Goal: Information Seeking & Learning: Learn about a topic

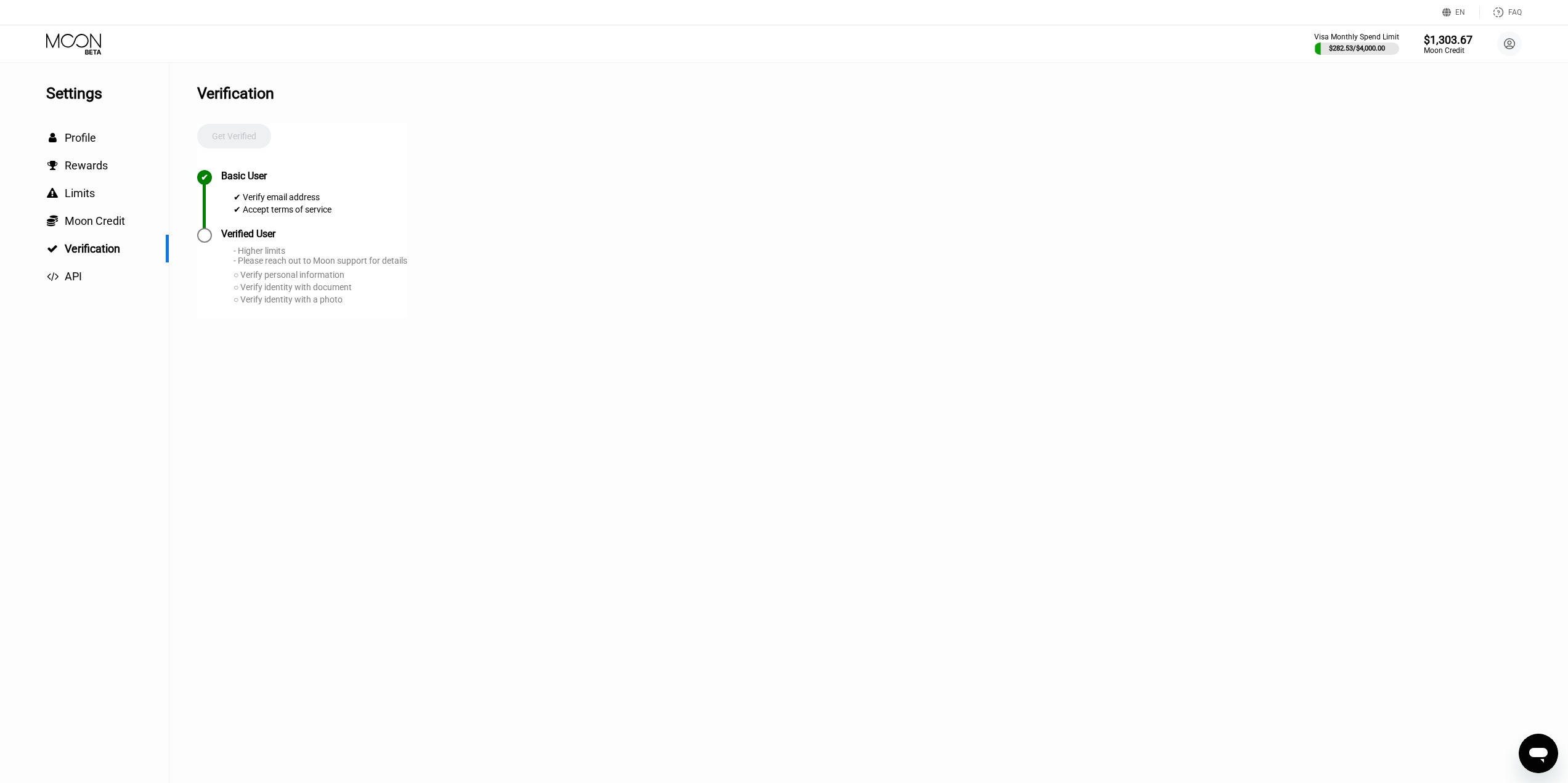
click at [1542, 740] on div "Открыть окно обмена сообщениями" at bounding box center [1538, 753] width 37 height 37
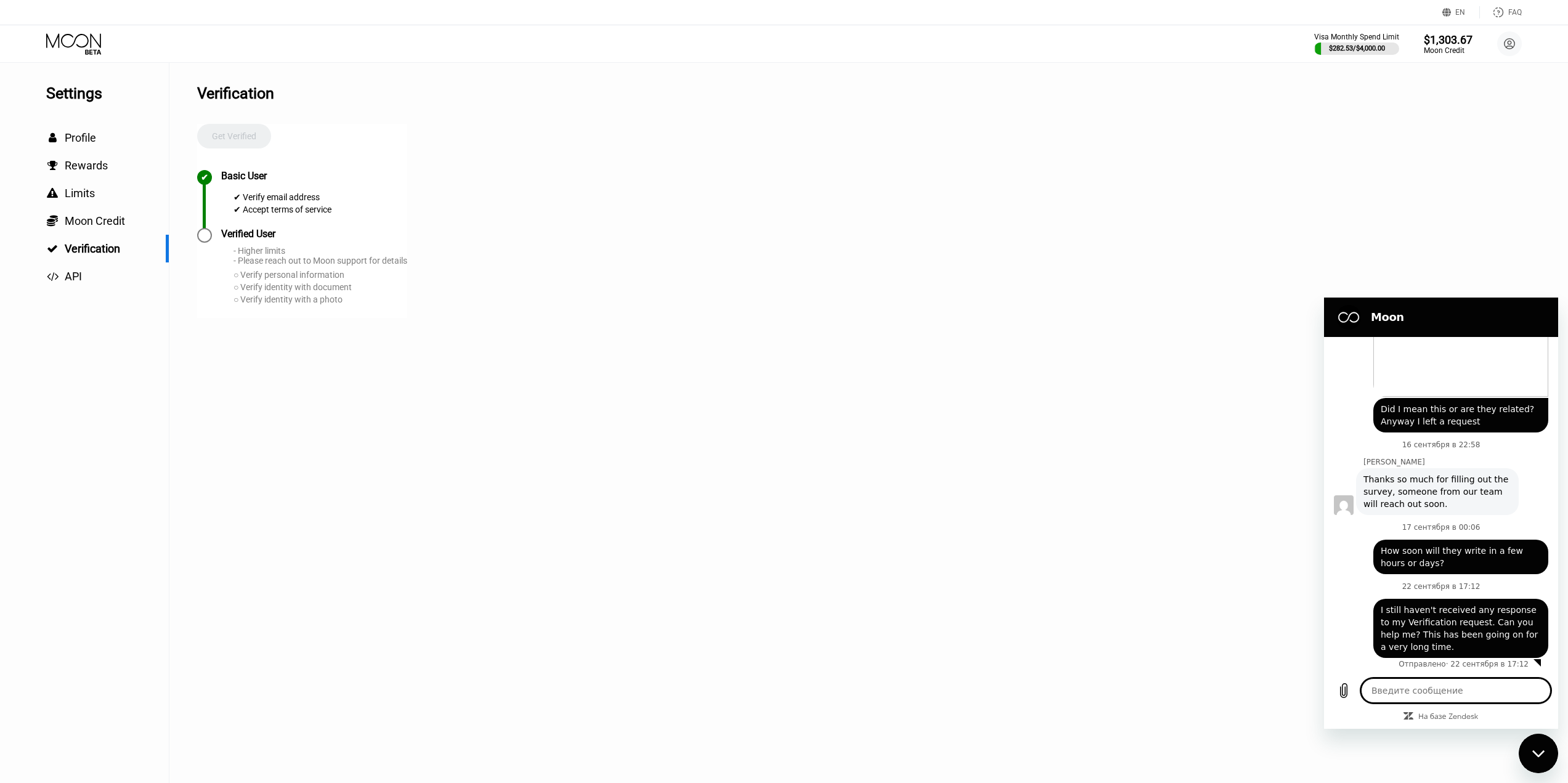
scroll to position [509, 0]
click at [1473, 85] on div "Settings  Profile  Rewards  Limits  Moon Credit  Verification  API Verifi…" at bounding box center [784, 422] width 1568 height 720
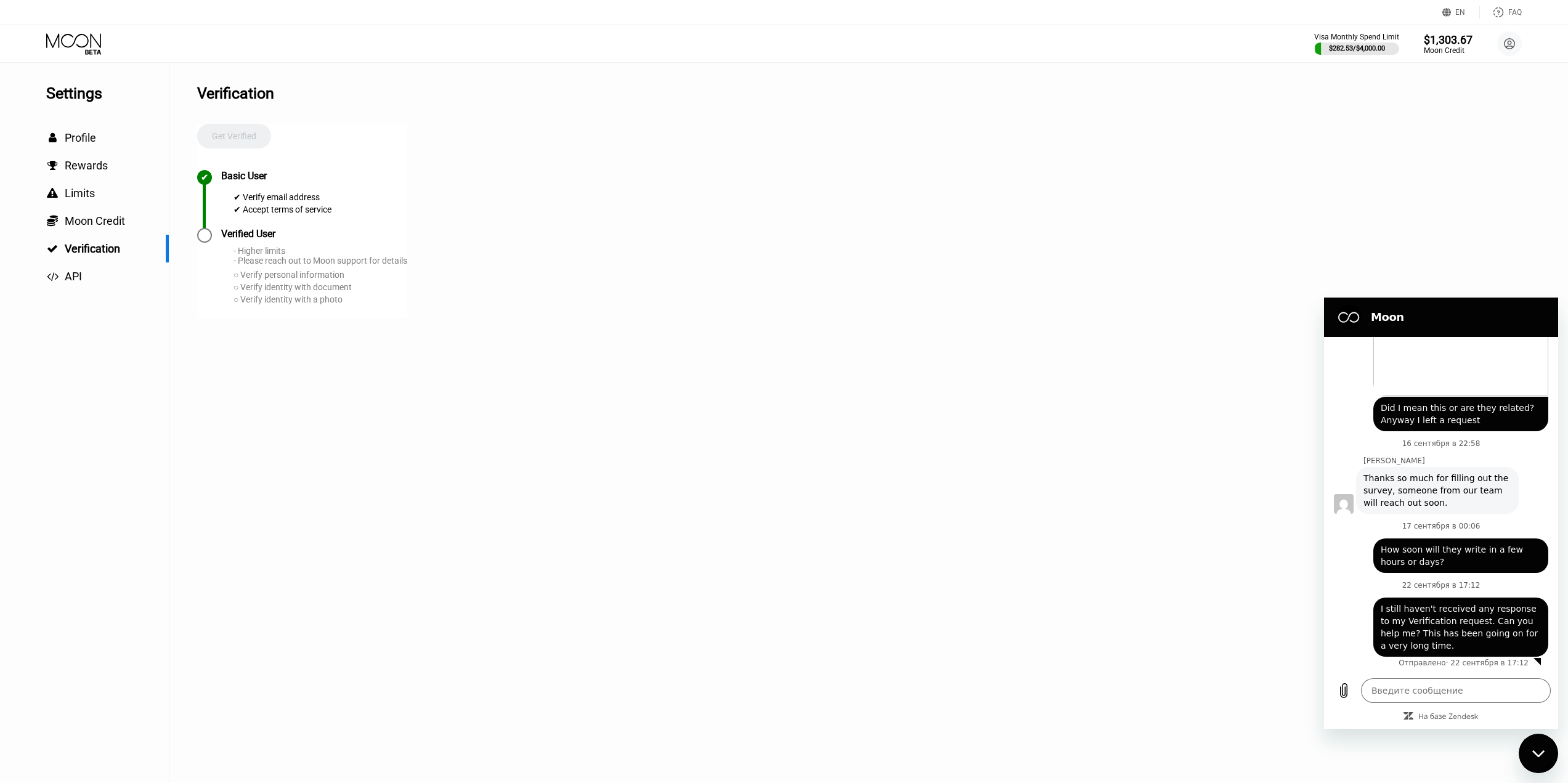
click at [1499, 6] on icon at bounding box center [1498, 12] width 12 height 12
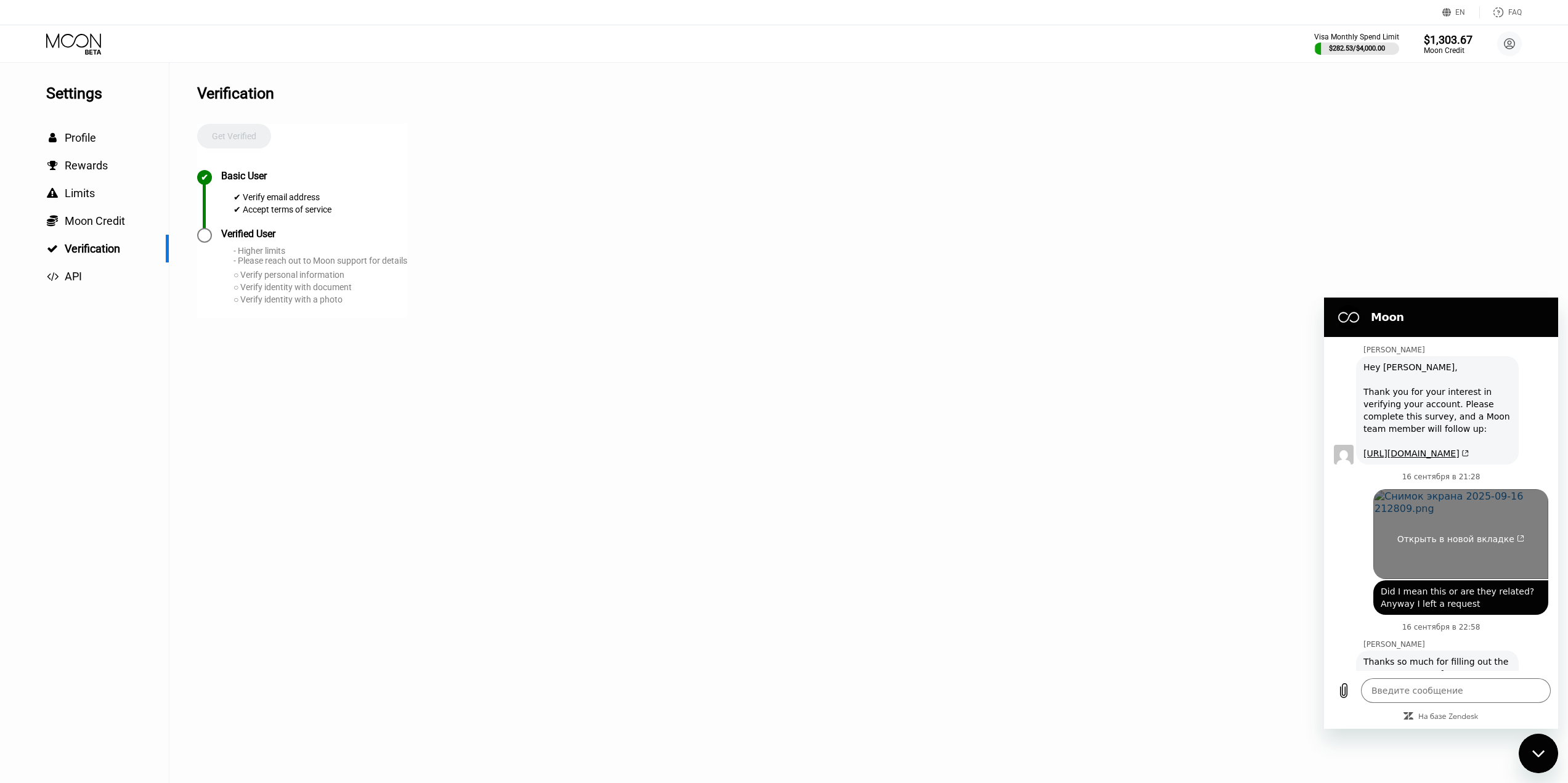
scroll to position [263, 0]
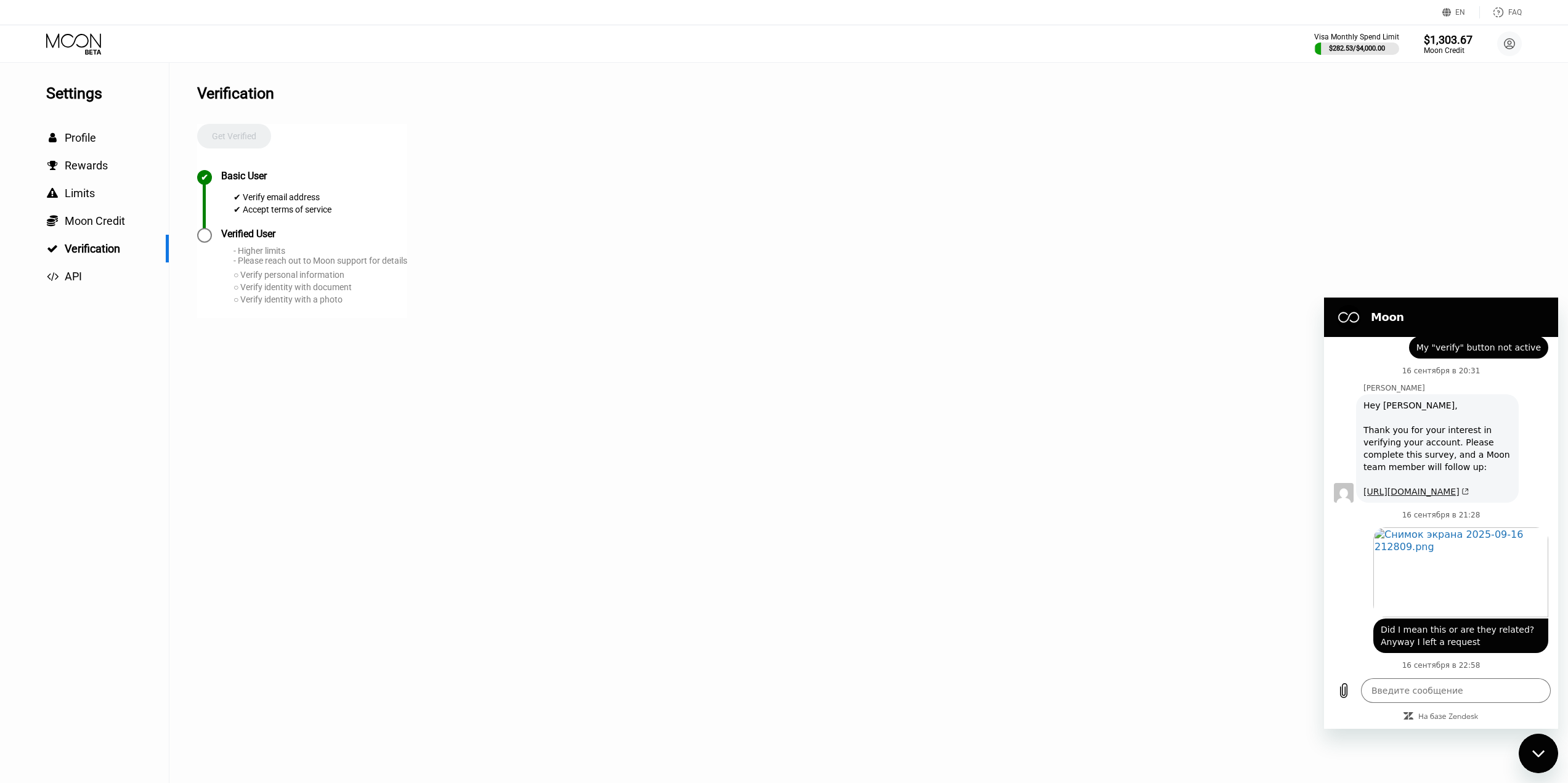
drag, startPoint x: 1362, startPoint y: 484, endPoint x: 1495, endPoint y: 518, distance: 137.3
click at [1495, 502] on div "Olivia говорит: Hey Anton, Thank you for your interest in verifying your accoun…" at bounding box center [1437, 448] width 162 height 108
copy div "https://blocksurvey.io/moon-verification-access-basic-survey-u4qFw96zQN.Yb1hyTB…"
type textarea "x"
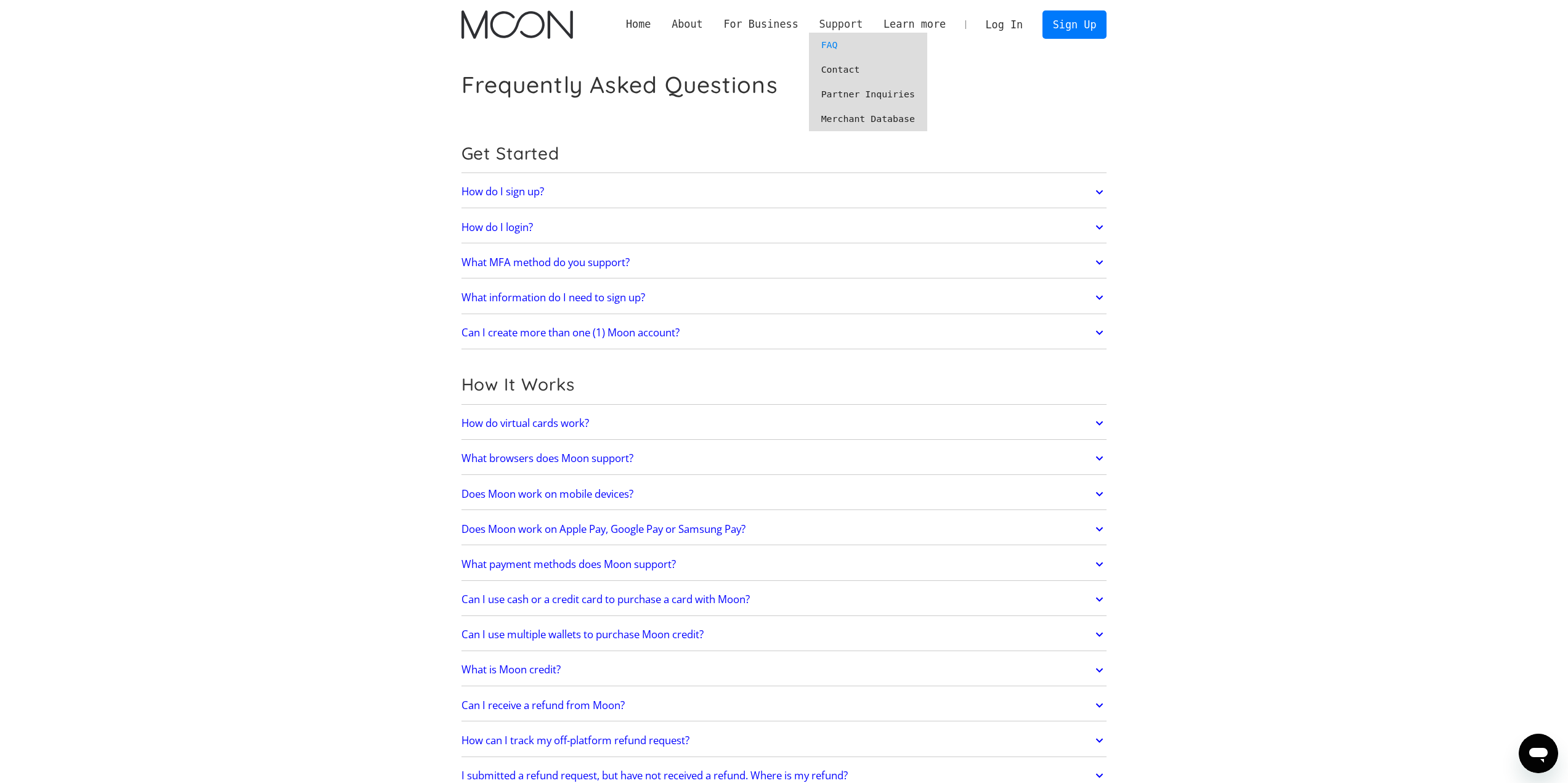
click at [842, 22] on div "Support" at bounding box center [841, 24] width 44 height 15
click at [849, 72] on link "Contact" at bounding box center [868, 69] width 119 height 25
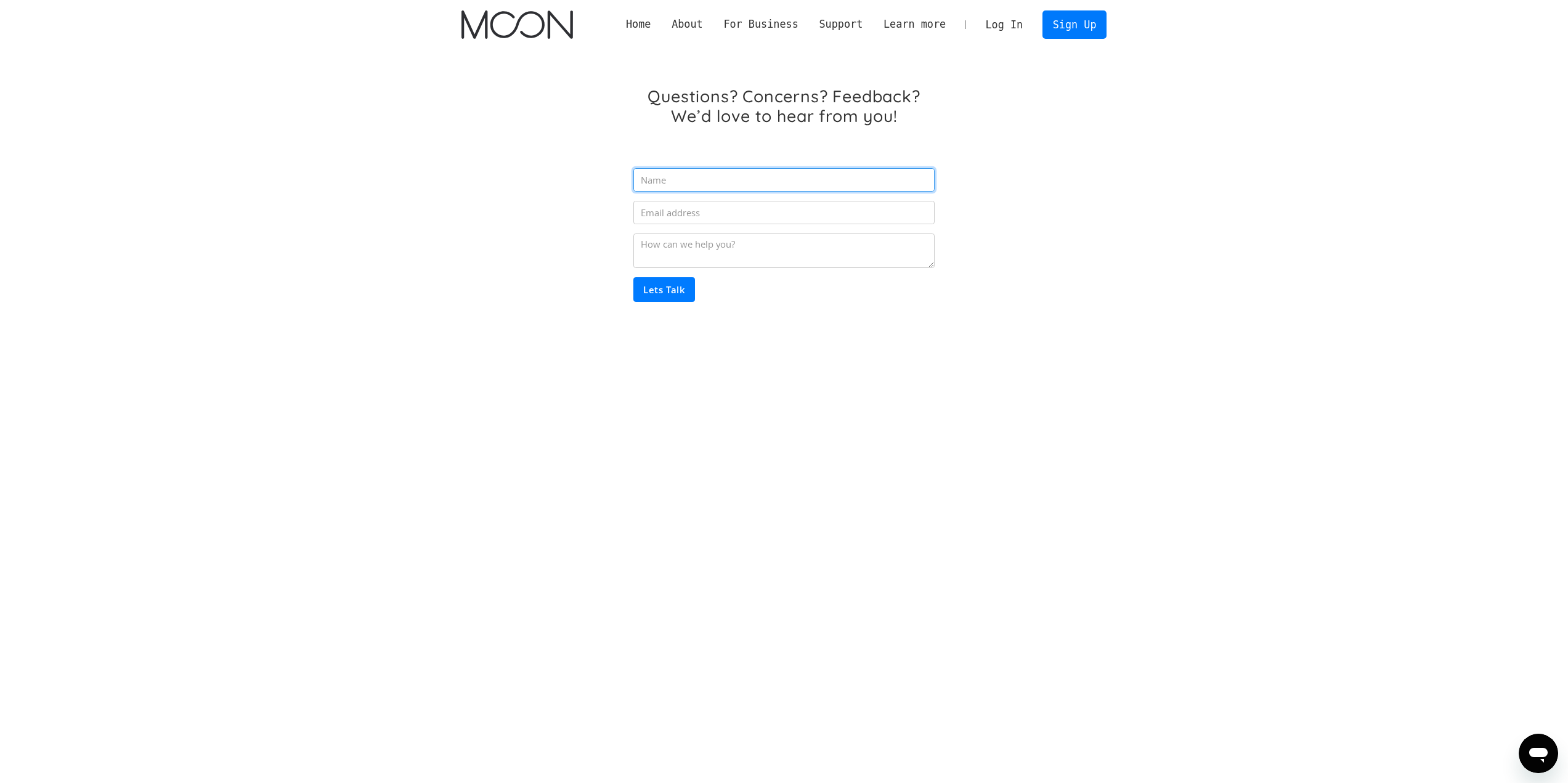
click at [783, 185] on input "Email Form" at bounding box center [783, 180] width 300 height 24
click at [655, 112] on h1 "Questions? Concerns? Feedback? We’d love to hear from you!" at bounding box center [783, 106] width 300 height 40
click at [671, 177] on input "Email Form" at bounding box center [783, 180] width 300 height 24
type input "Ф"
type input "Anton"
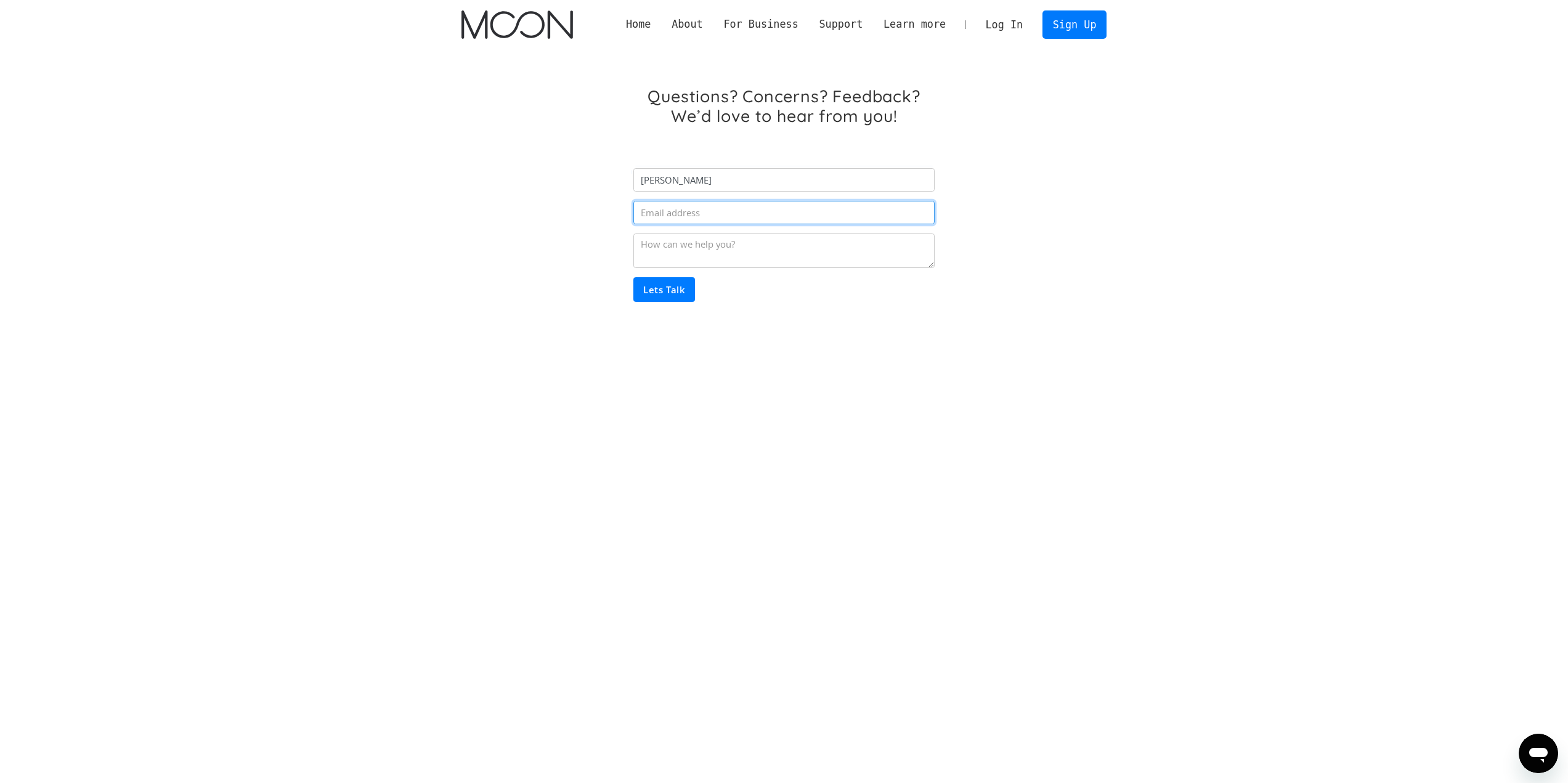
click at [706, 220] on input "Email Form" at bounding box center [783, 212] width 300 height 24
type input "[EMAIL_ADDRESS][DOMAIN_NAME]"
drag, startPoint x: 781, startPoint y: 220, endPoint x: 451, endPoint y: 177, distance: 332.8
click at [459, 183] on div "Questions? Concerns? Feedback? We’d love to hear from you! Anton ant.syur@gmail…" at bounding box center [784, 217] width 682 height 336
click at [754, 242] on textarea "Email Form" at bounding box center [783, 250] width 300 height 34
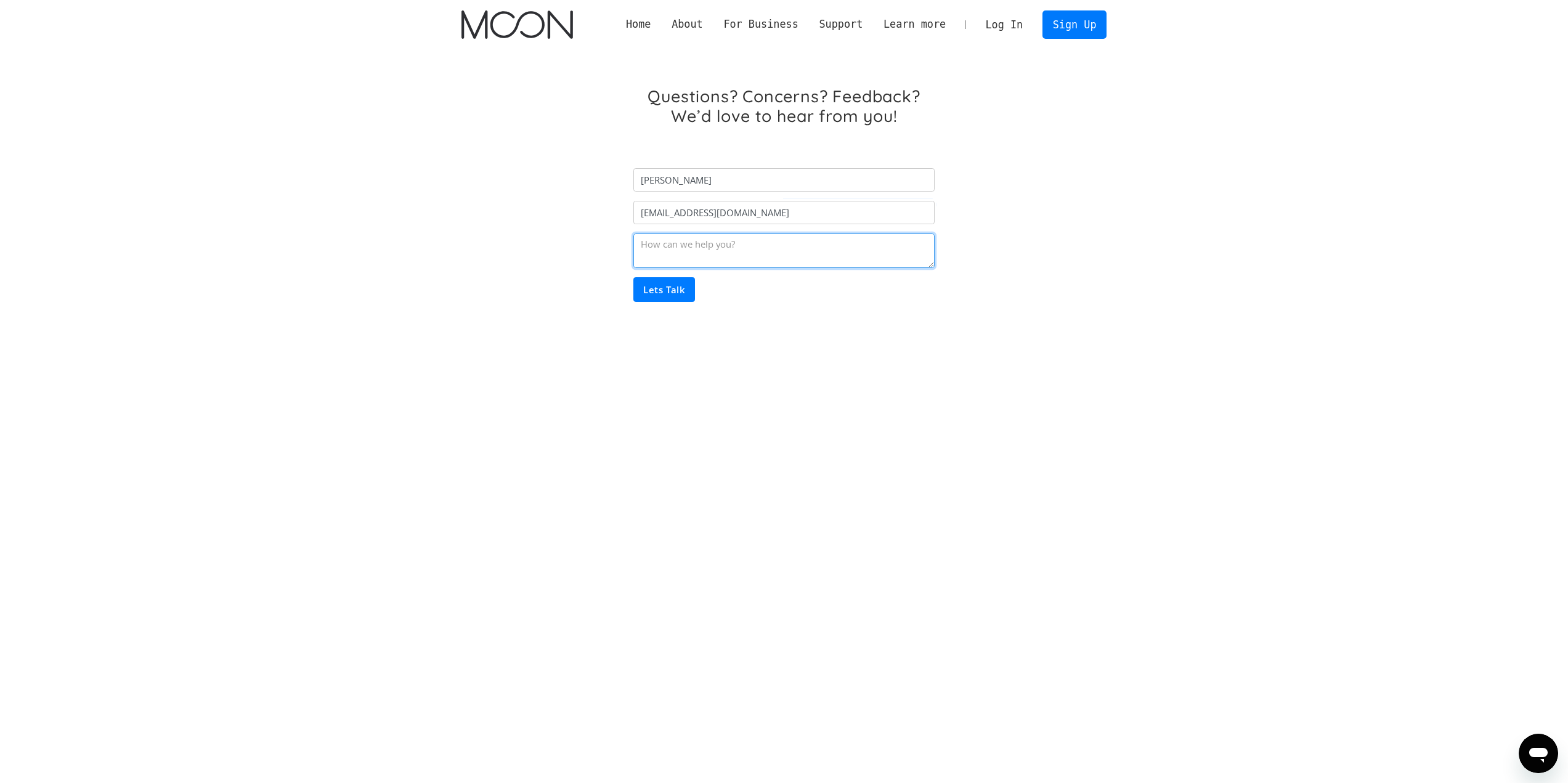
paste textarea "[URL][DOMAIN_NAME]"
type textarea "https://blocksurvey.io/moon-verification-access-basic-survey-u4qFw96zQN.Yb1hyTB…"
paste textarea "Hello. I've contacted support chat several times, but they haven't responded. I…"
type textarea "Hello. I've contacted support chat several times, but they haven't responded. I…"
click at [670, 285] on input "Lets Talk" at bounding box center [663, 290] width 61 height 25
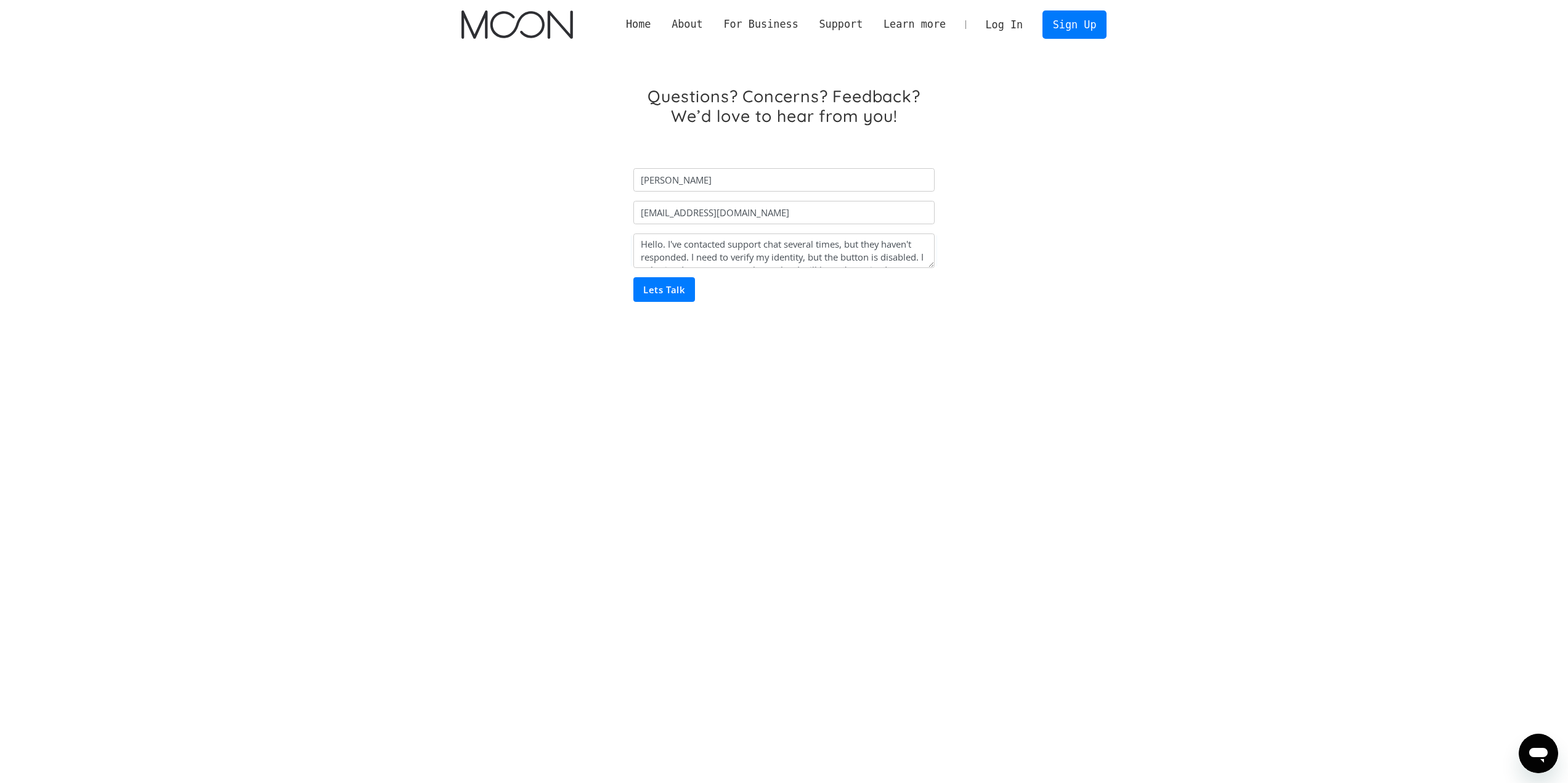
type input "Please wait..."
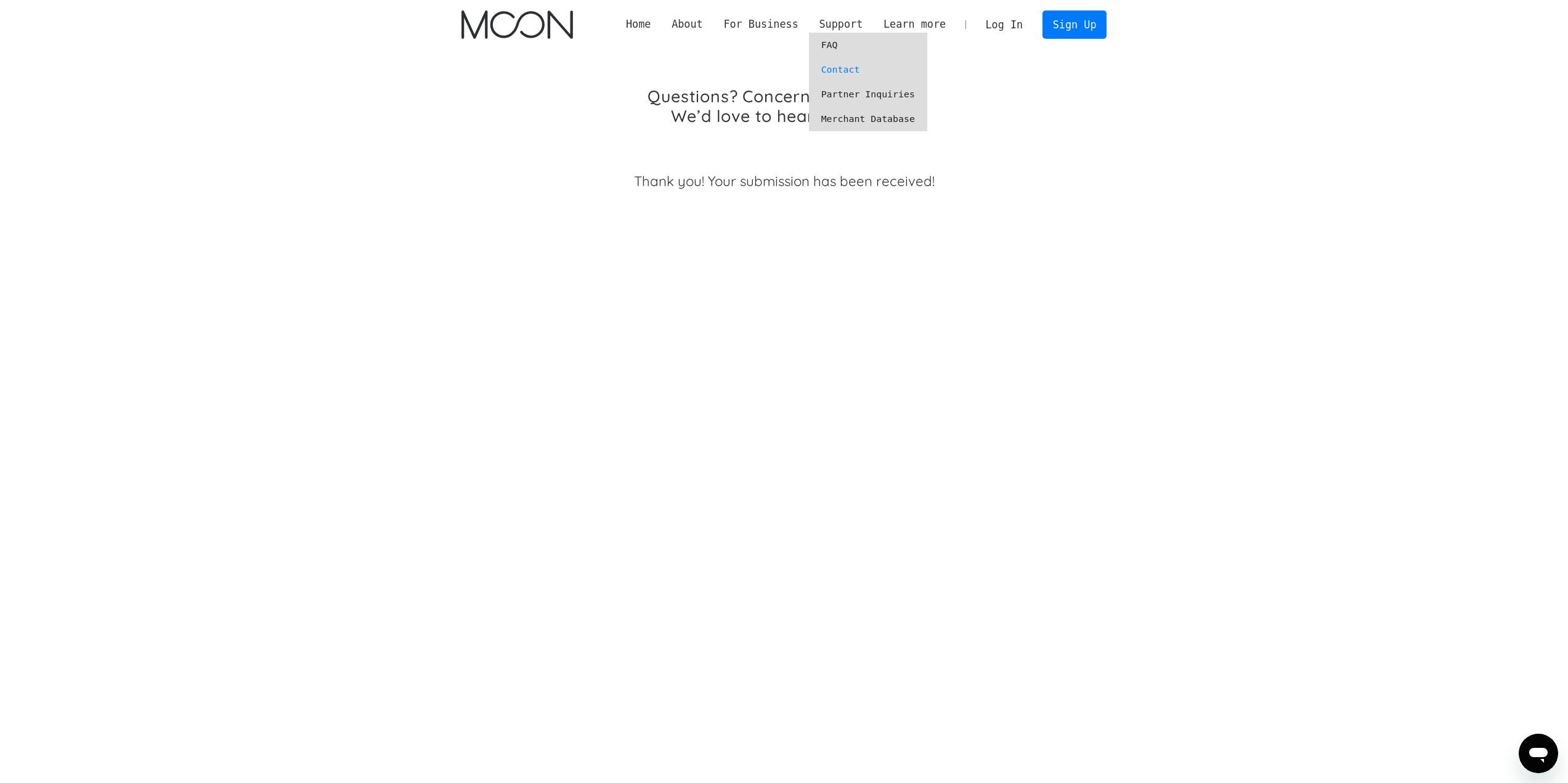
click at [888, 92] on link "Partner Inquiries" at bounding box center [868, 94] width 119 height 25
click at [892, 123] on link "Merchant Database" at bounding box center [868, 118] width 119 height 25
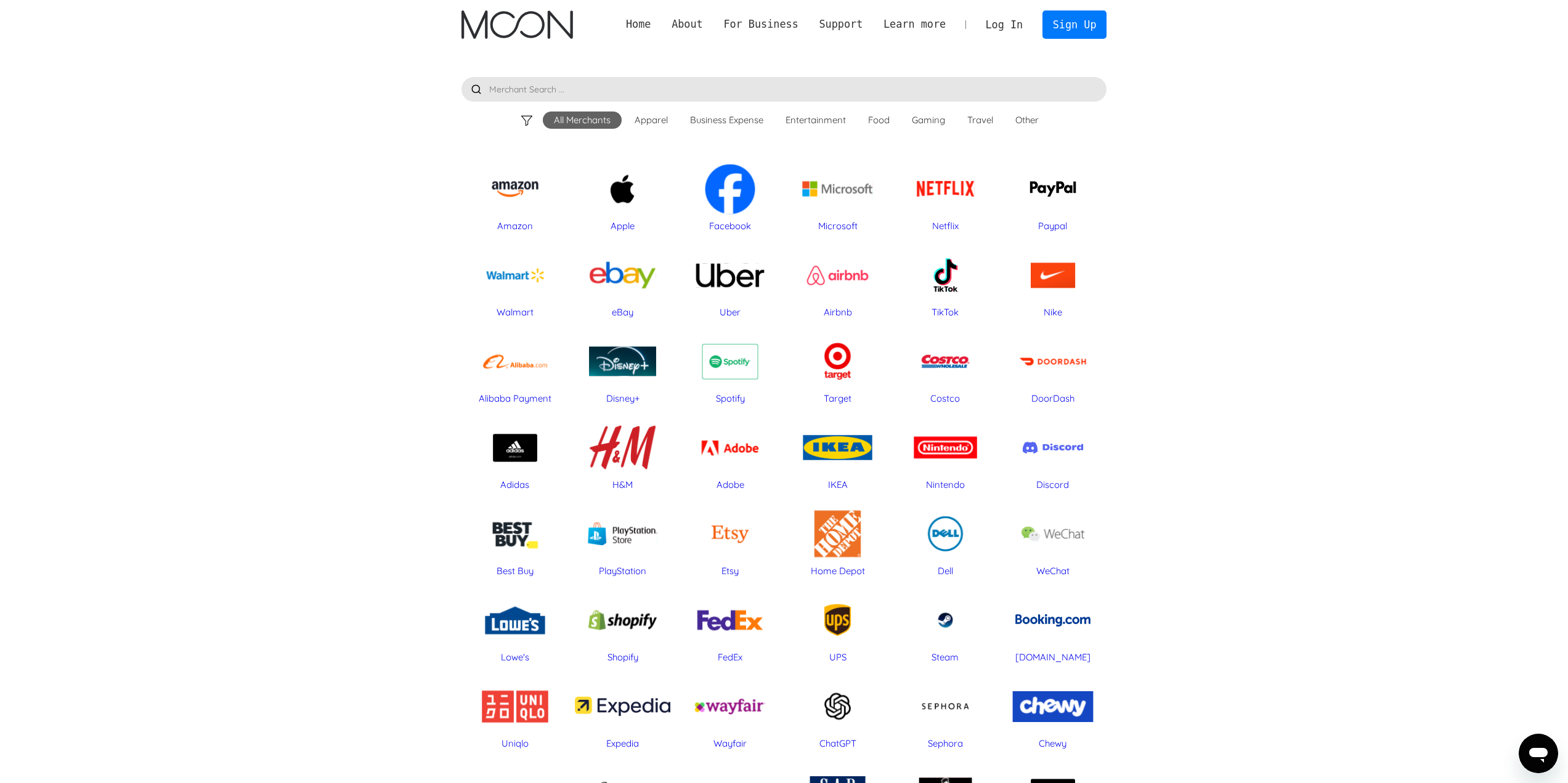
click at [523, 275] on div "Walmart" at bounding box center [515, 274] width 96 height 61
click at [498, 203] on div "Amazon" at bounding box center [515, 188] width 96 height 61
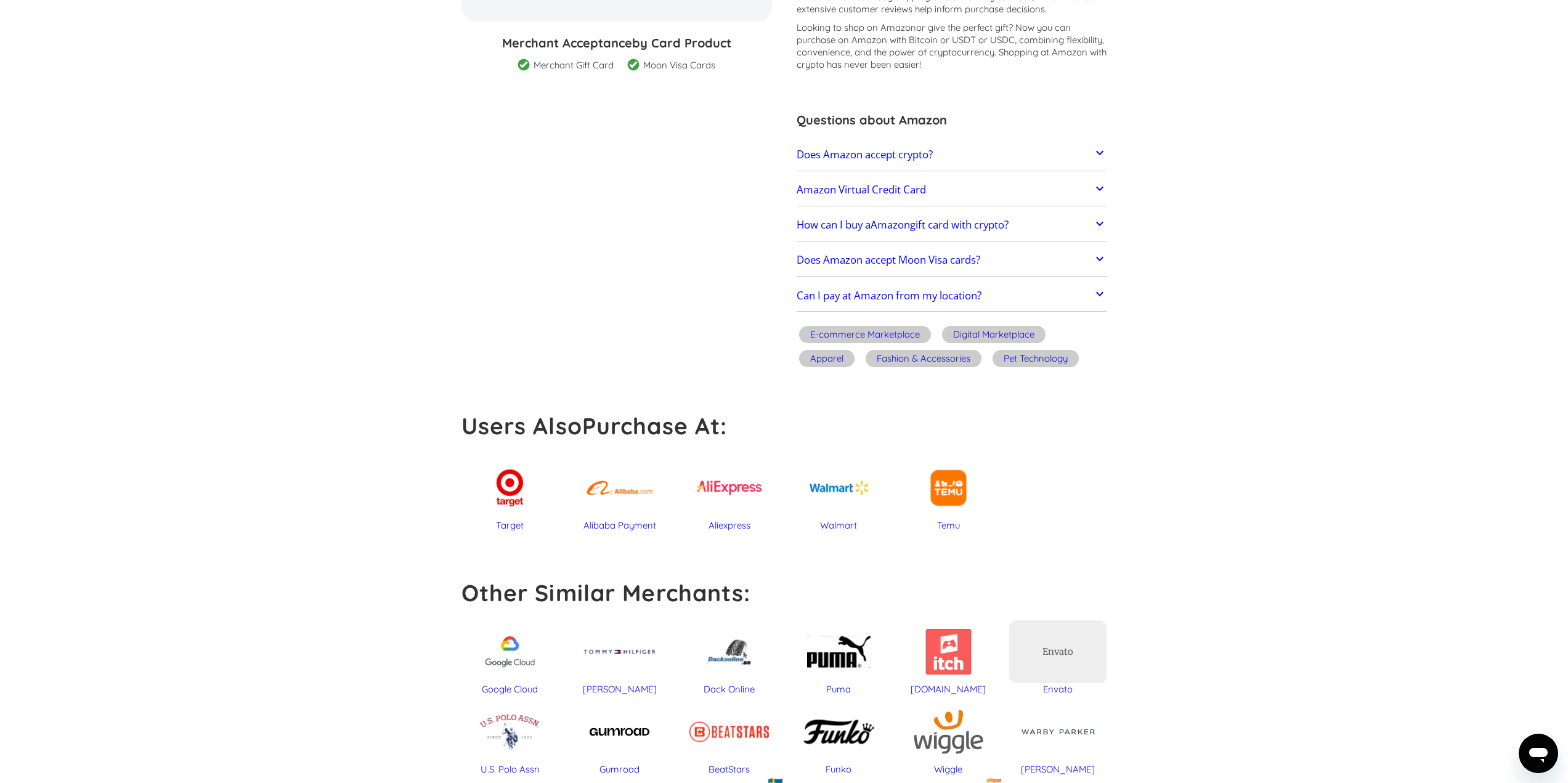
scroll to position [308, 0]
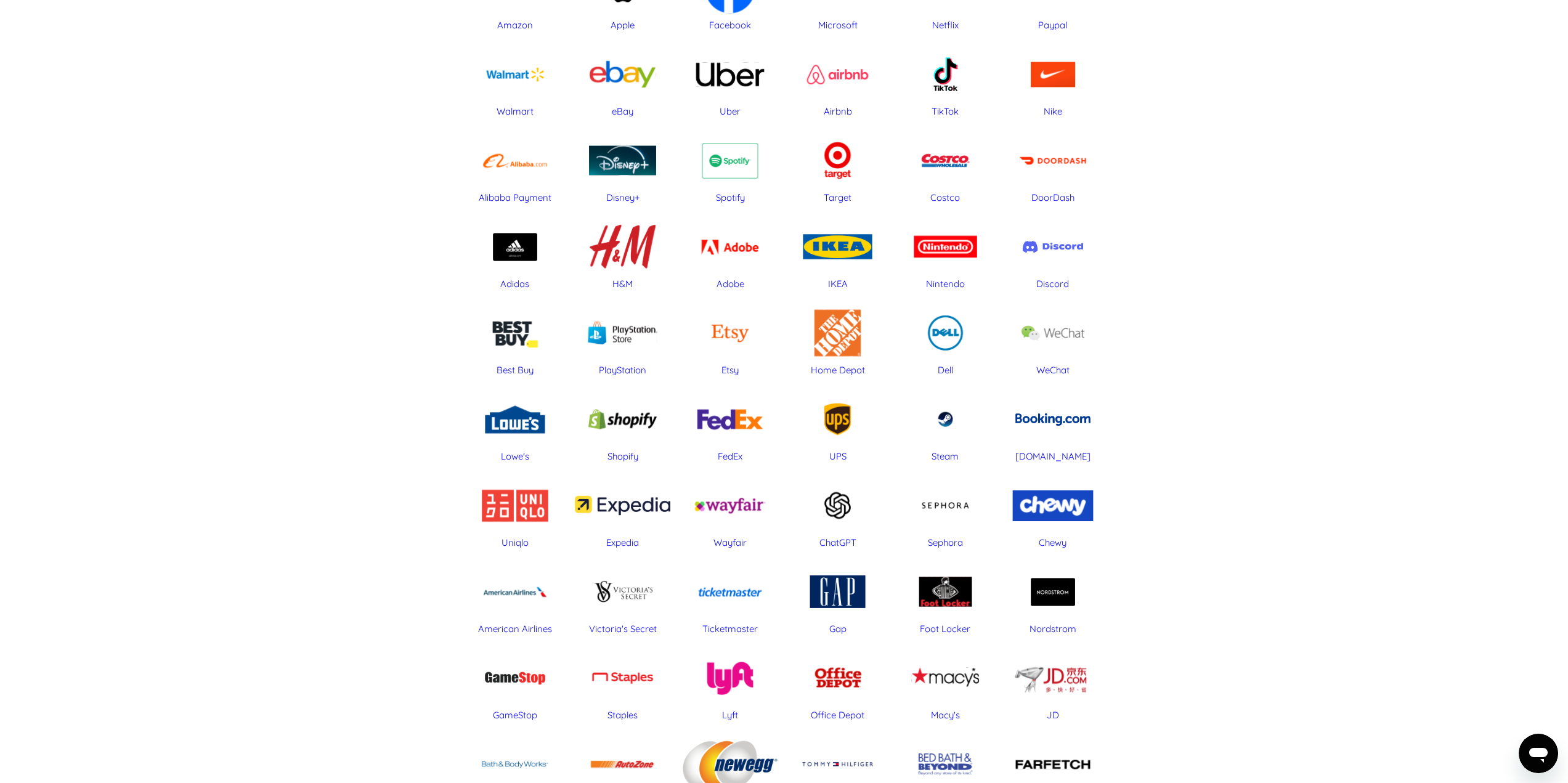
scroll to position [246, 0]
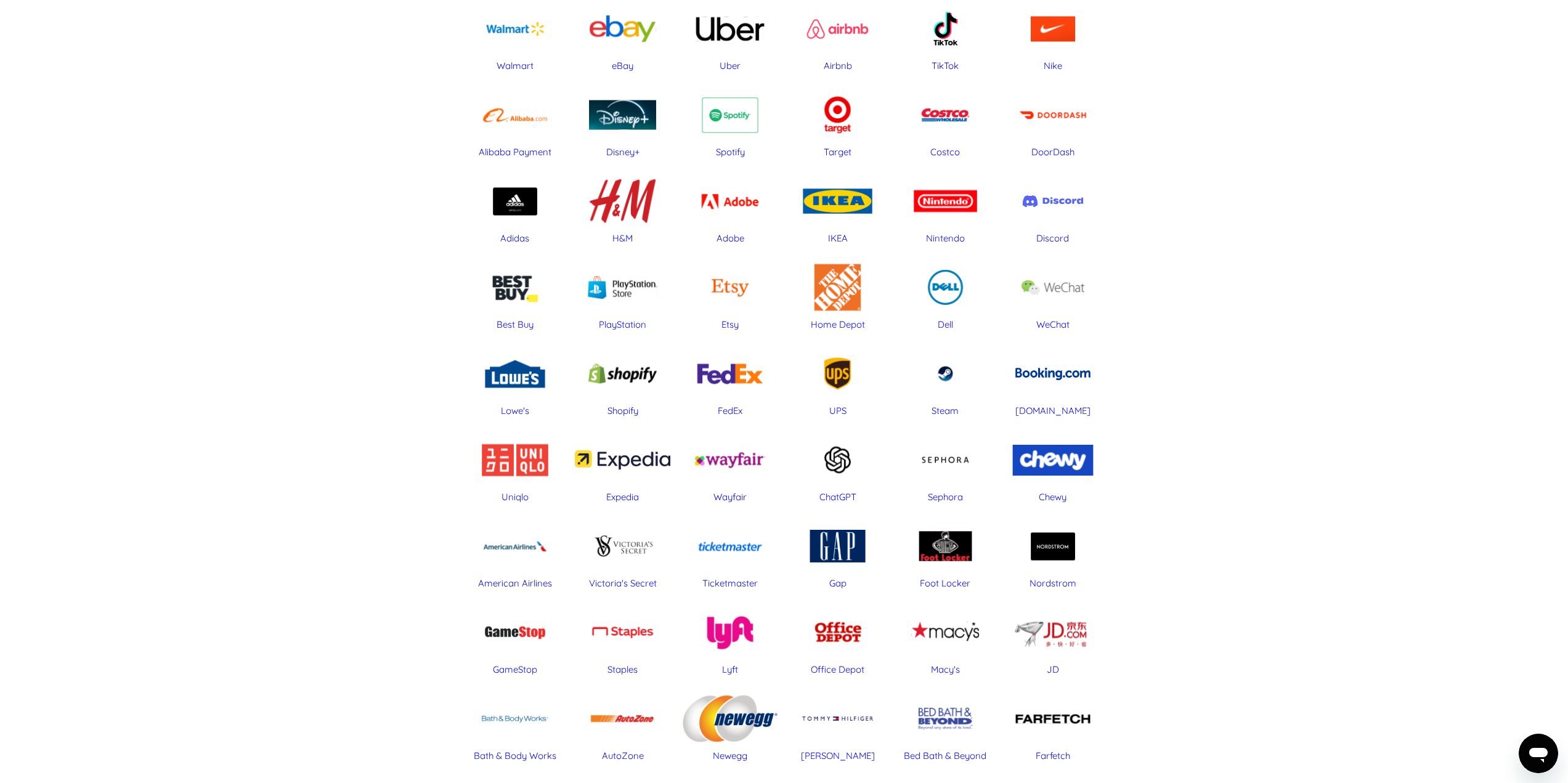
click at [618, 374] on div "Shopify" at bounding box center [622, 373] width 96 height 61
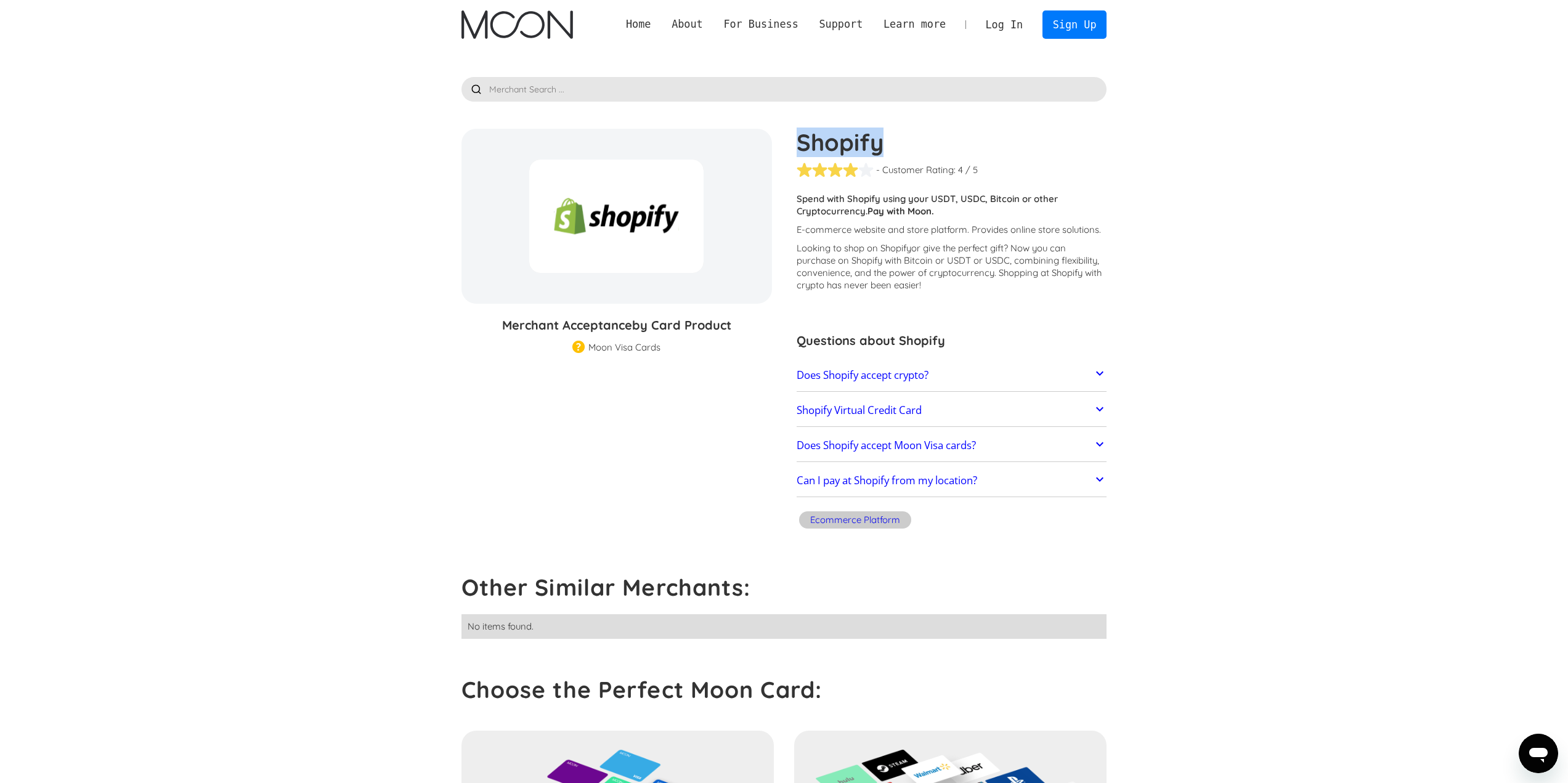
drag, startPoint x: 807, startPoint y: 145, endPoint x: 849, endPoint y: 150, distance: 42.3
click at [919, 139] on h1 "Shopify" at bounding box center [952, 142] width 311 height 27
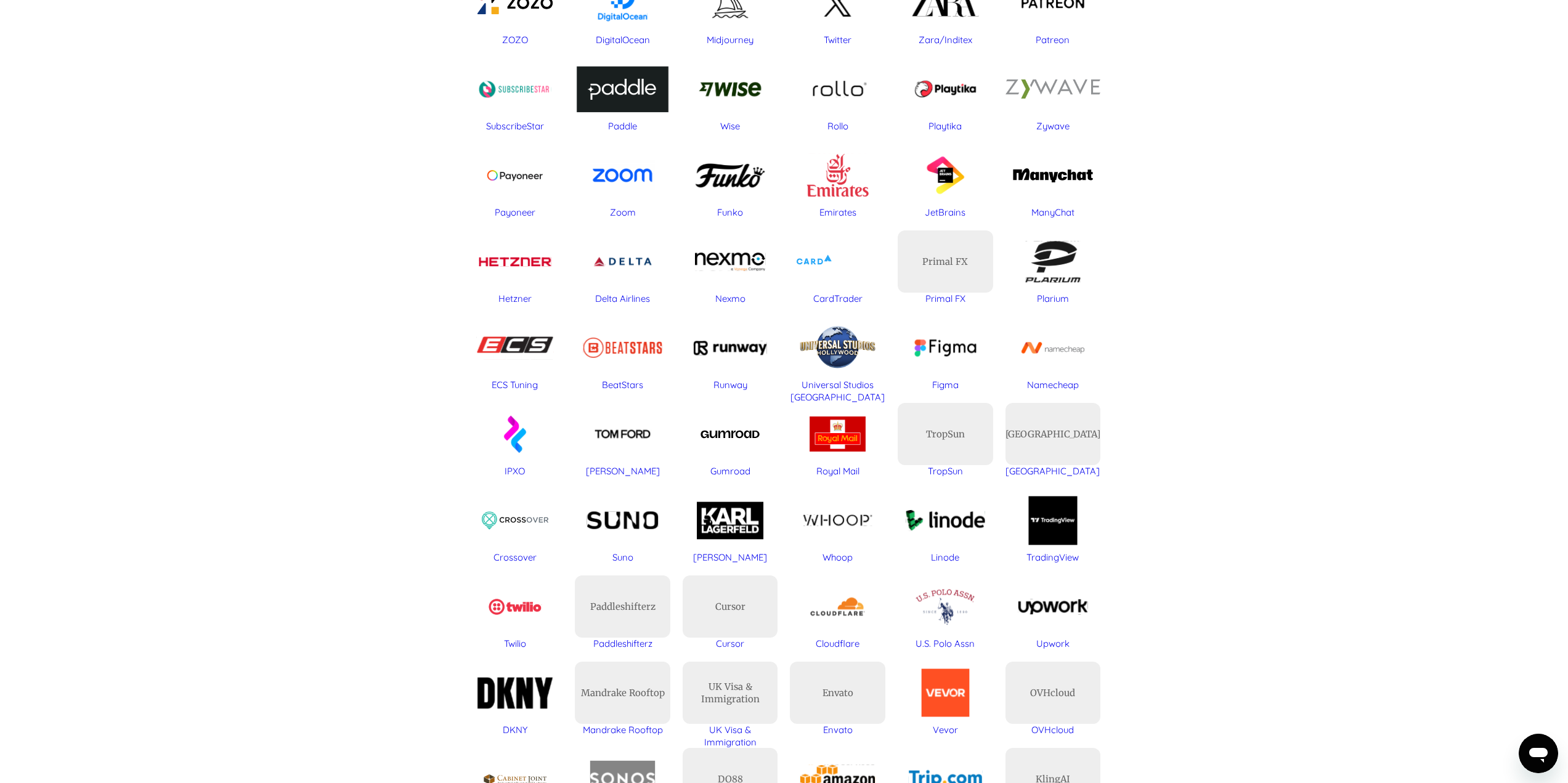
scroll to position [4926, 0]
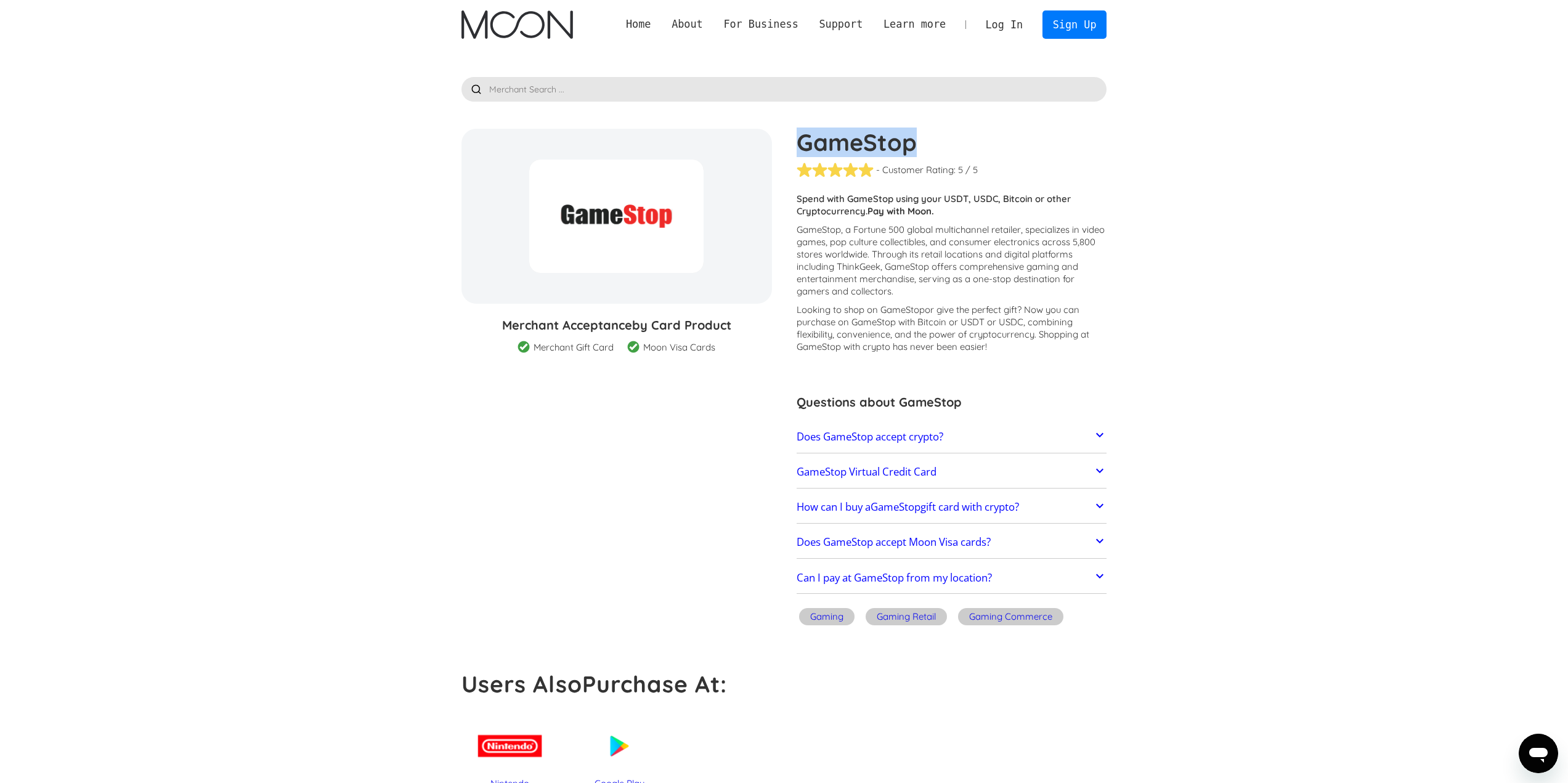
drag, startPoint x: 901, startPoint y: 148, endPoint x: 802, endPoint y: 141, distance: 99.2
click at [802, 141] on h1 "GameStop" at bounding box center [952, 142] width 311 height 27
